Goal: Information Seeking & Learning: Find specific fact

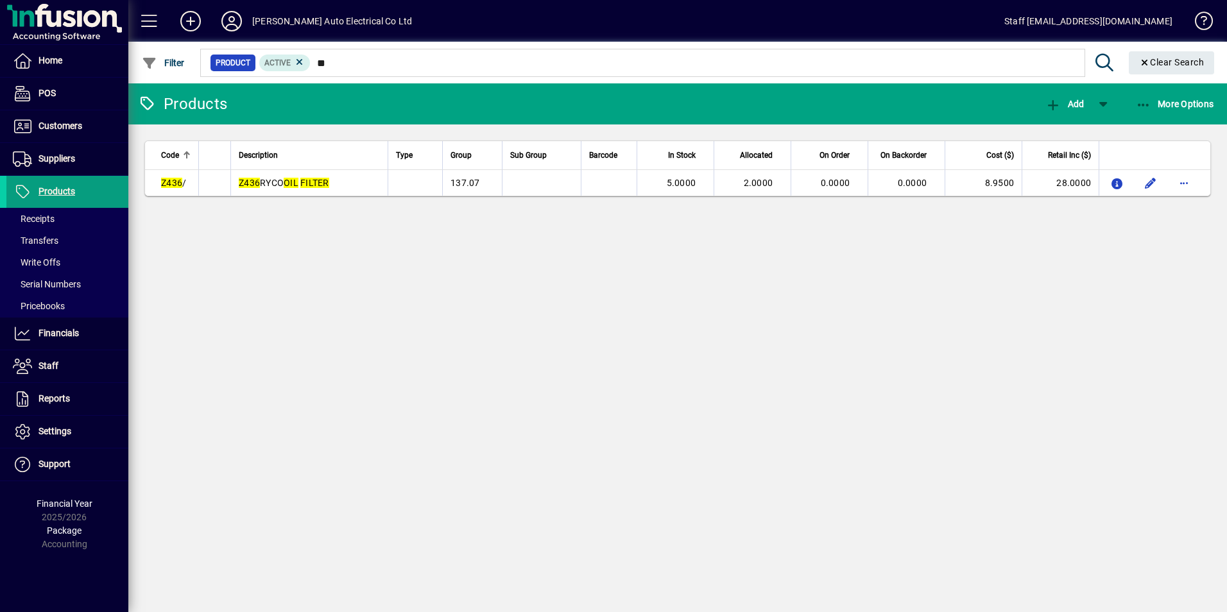
type input "*"
type input "******"
